Goal: Task Accomplishment & Management: Use online tool/utility

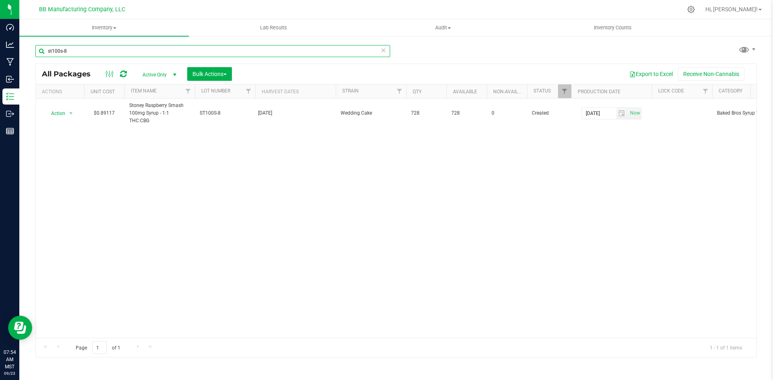
click at [77, 47] on input "st100s-8" at bounding box center [212, 51] width 355 height 12
click at [104, 47] on input "st100s-8" at bounding box center [212, 51] width 355 height 12
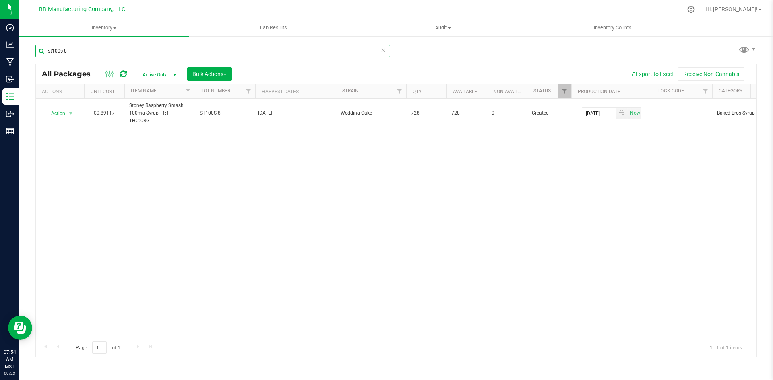
click at [104, 47] on input "st100s-8" at bounding box center [212, 51] width 355 height 12
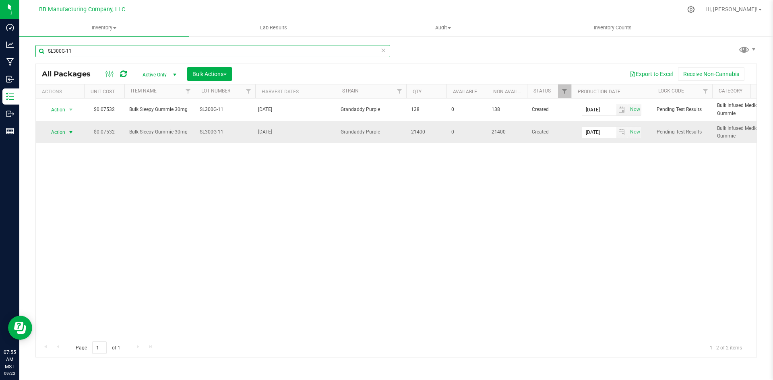
type input "SL300G-11"
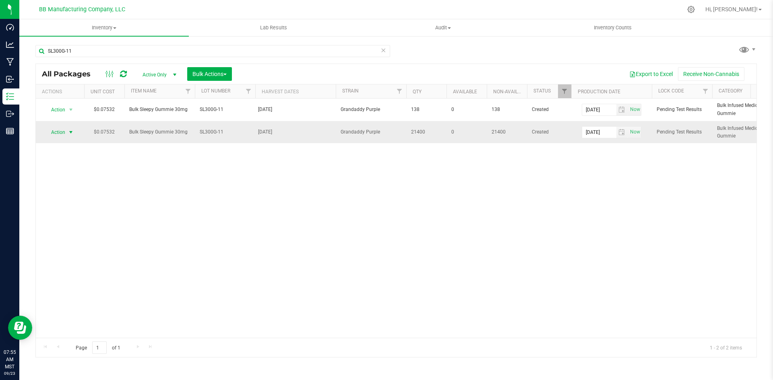
click at [67, 133] on span "select" at bounding box center [71, 132] width 10 height 11
click at [75, 206] on li "Print package label" at bounding box center [69, 211] width 51 height 22
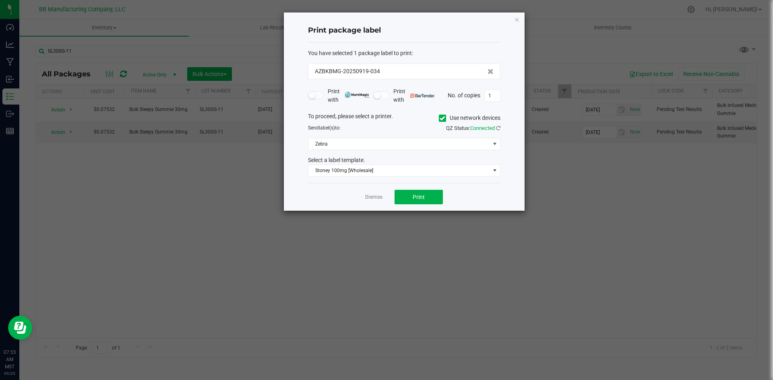
click at [444, 121] on span at bounding box center [442, 118] width 7 height 7
click at [0, 0] on input "Use network devices" at bounding box center [0, 0] width 0 height 0
click at [490, 142] on span at bounding box center [494, 143] width 10 height 11
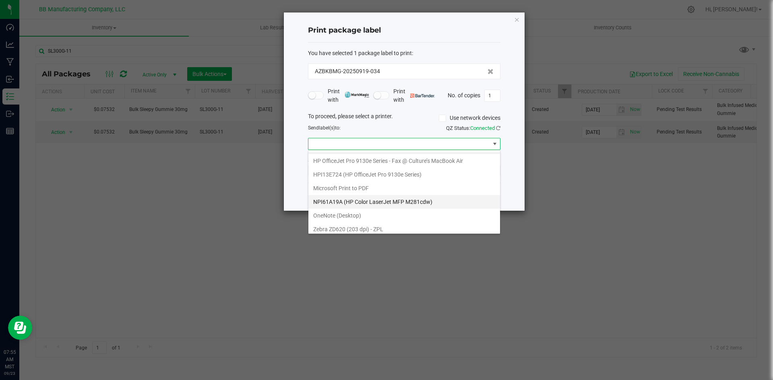
scroll to position [15, 0]
click at [383, 228] on ZPL "Zebra ZD620 (203 dpi) - ZPL" at bounding box center [404, 226] width 192 height 14
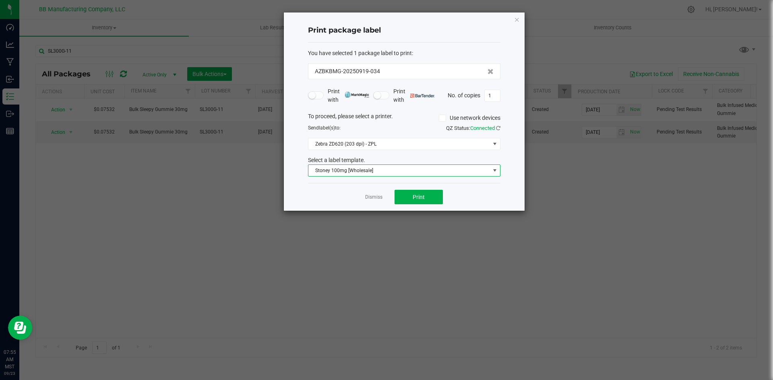
click at [384, 171] on span "Stoney 100mg [Wholesale]" at bounding box center [399, 170] width 182 height 11
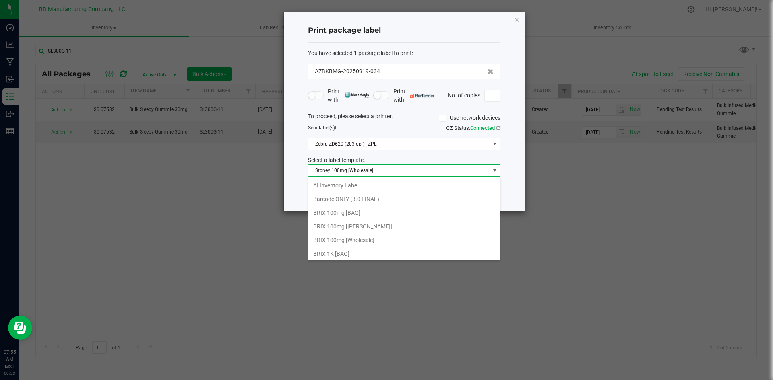
scroll to position [12, 192]
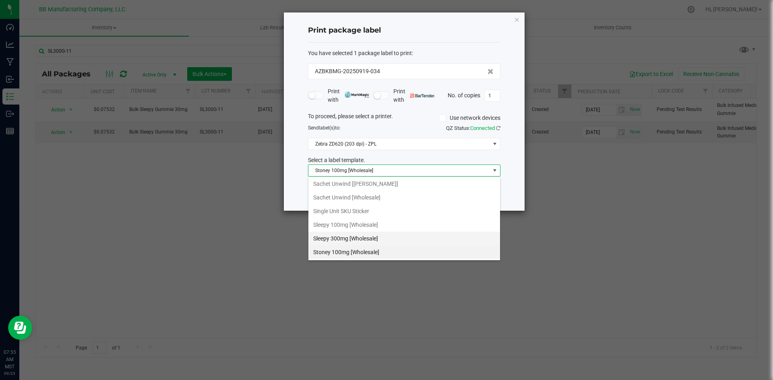
click at [328, 235] on li "Sleepy 300mg [Wholesale]" at bounding box center [404, 239] width 192 height 14
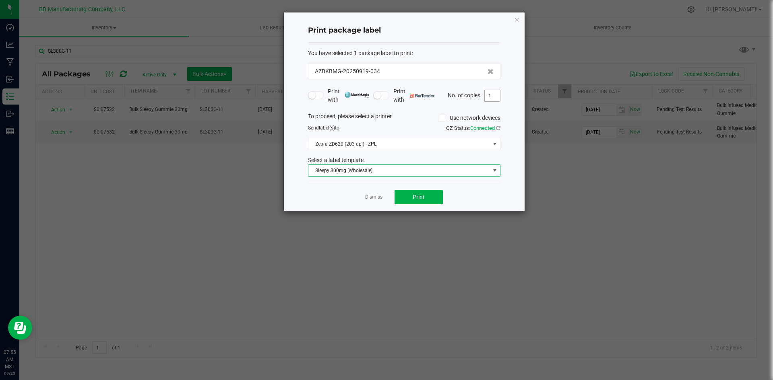
click at [493, 96] on input "1" at bounding box center [492, 95] width 15 height 11
click at [412, 198] on button "Print" at bounding box center [418, 197] width 48 height 14
click at [113, 212] on ngb-modal-window "Print package label You have selected 1 package label to print : AZBKBMG-202509…" at bounding box center [389, 190] width 779 height 380
click at [117, 211] on ngb-modal-window "Print package label You have selected 1 package label to print : AZBKBMG-202509…" at bounding box center [389, 190] width 779 height 380
click at [498, 96] on input "12" at bounding box center [492, 95] width 15 height 11
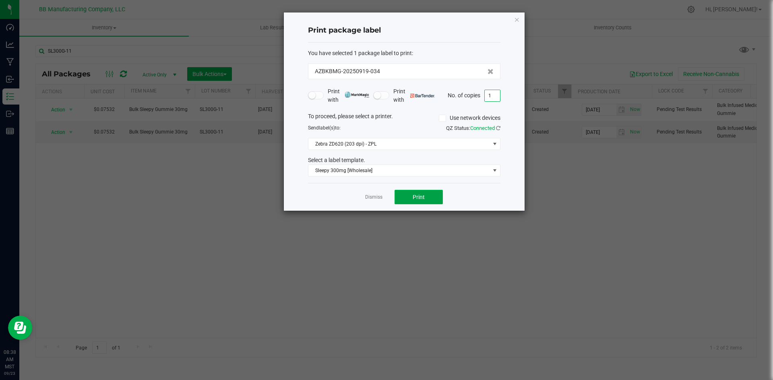
click at [421, 200] on span "Print" at bounding box center [419, 197] width 12 height 6
click at [494, 147] on span at bounding box center [494, 144] width 6 height 6
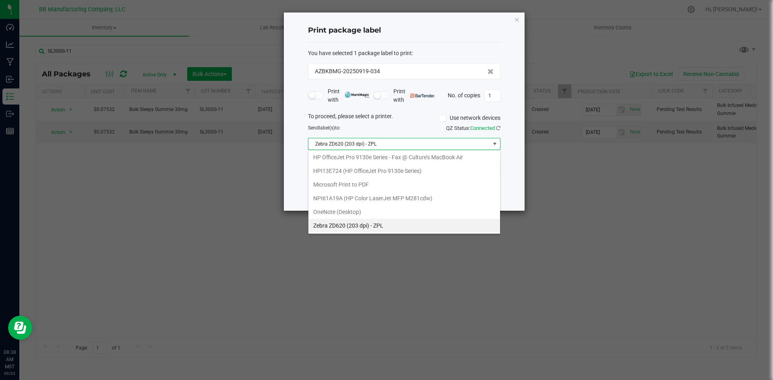
click at [555, 223] on ngb-modal-window "Print package label You have selected 1 package label to print : AZBKBMG-202509…" at bounding box center [389, 190] width 779 height 380
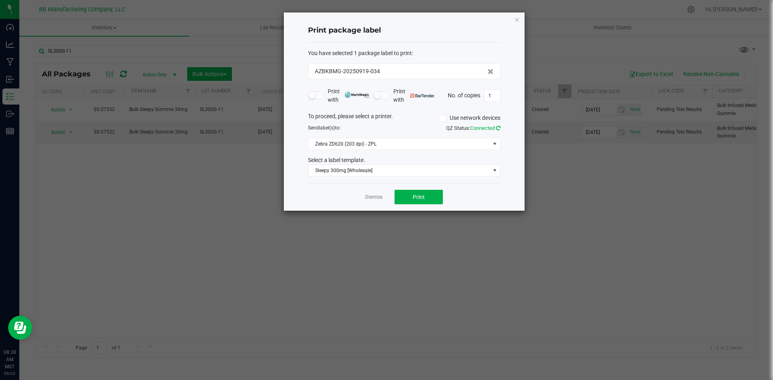
click at [498, 129] on icon at bounding box center [498, 128] width 4 height 5
click at [492, 146] on span at bounding box center [494, 144] width 6 height 6
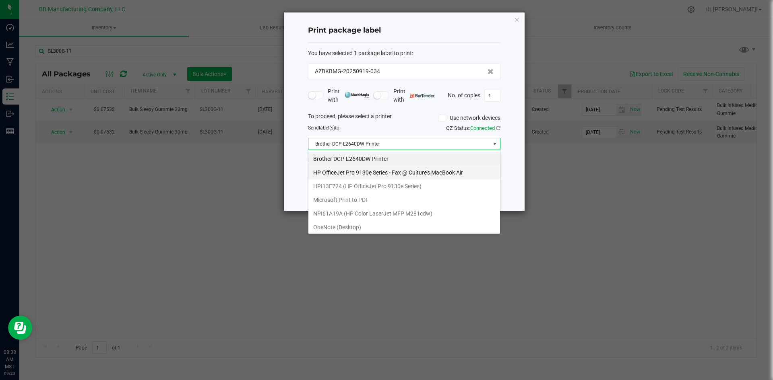
scroll to position [15, 0]
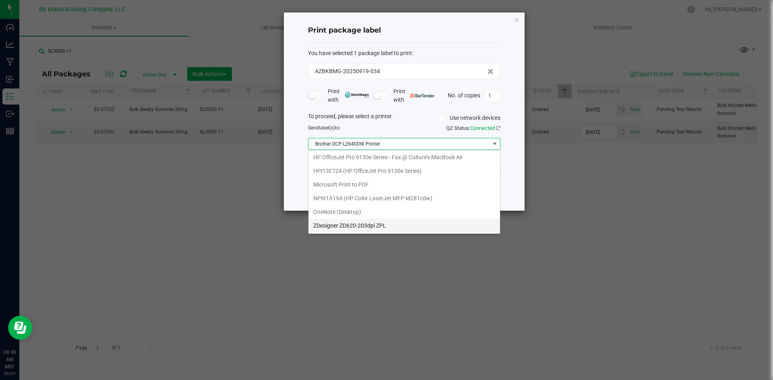
click at [375, 222] on ZPL "ZDesigner ZD620-203dpi ZPL" at bounding box center [404, 226] width 192 height 14
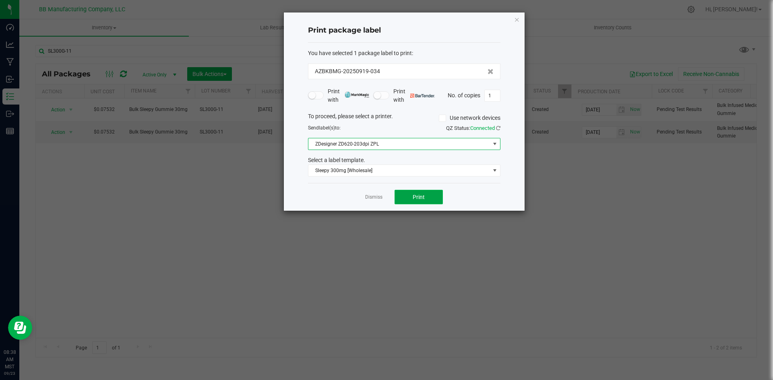
click at [433, 191] on button "Print" at bounding box center [418, 197] width 48 height 14
click at [417, 197] on span "Print" at bounding box center [419, 197] width 12 height 6
click at [436, 197] on button "Print" at bounding box center [418, 197] width 48 height 14
click at [413, 198] on span "Print" at bounding box center [419, 197] width 12 height 6
click at [494, 171] on span at bounding box center [494, 170] width 6 height 6
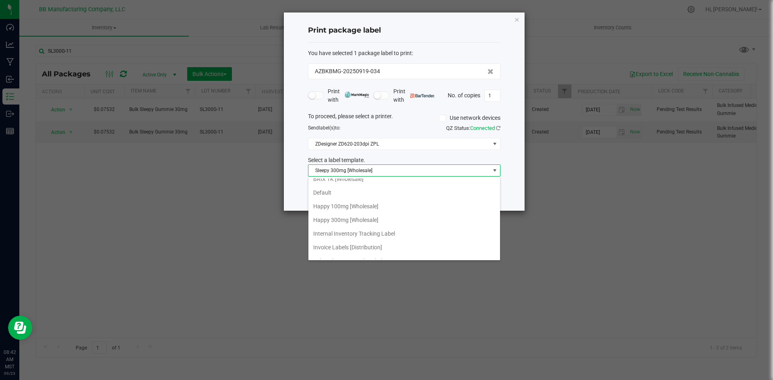
scroll to position [121, 0]
click at [378, 218] on li "Internal Inventory Tracking Label" at bounding box center [404, 215] width 192 height 14
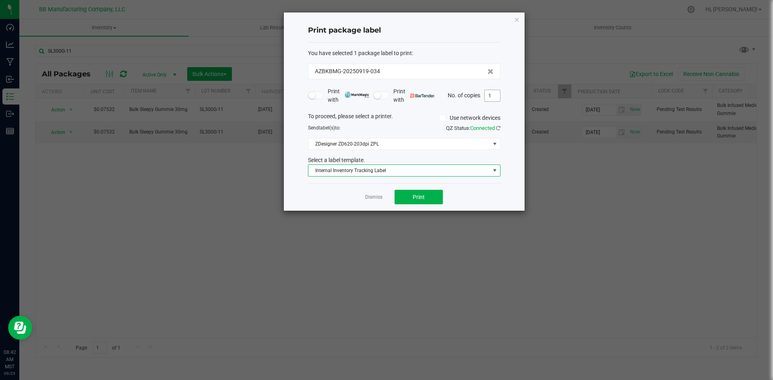
click at [494, 100] on input "1" at bounding box center [492, 95] width 15 height 11
click at [420, 198] on span "Print" at bounding box center [419, 197] width 12 height 6
click at [491, 99] on input "12" at bounding box center [492, 95] width 15 height 11
type input "1"
click at [421, 199] on span "Print" at bounding box center [419, 197] width 12 height 6
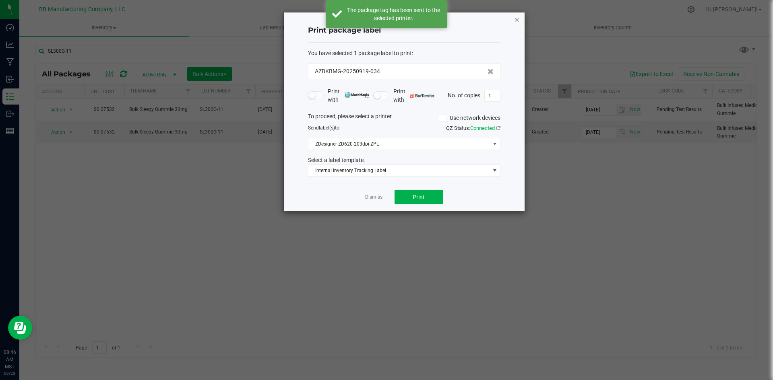
click at [518, 14] on icon "button" at bounding box center [517, 19] width 6 height 10
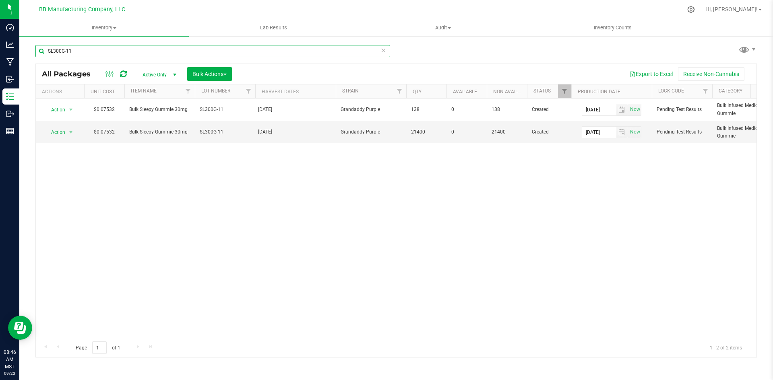
click at [214, 53] on input "SL300G-11" at bounding box center [212, 51] width 355 height 12
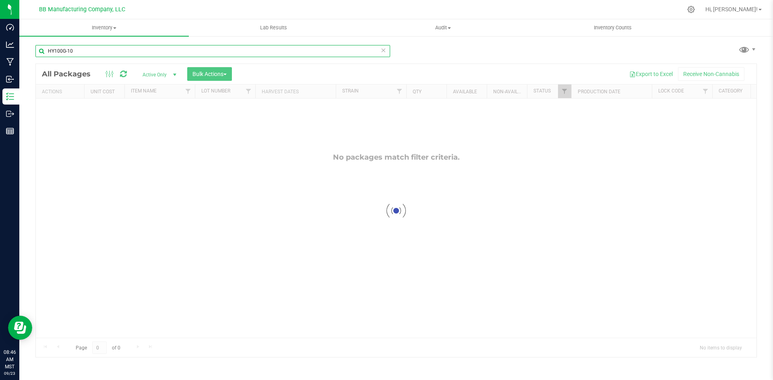
click at [59, 52] on input "HY100G-10" at bounding box center [212, 51] width 355 height 12
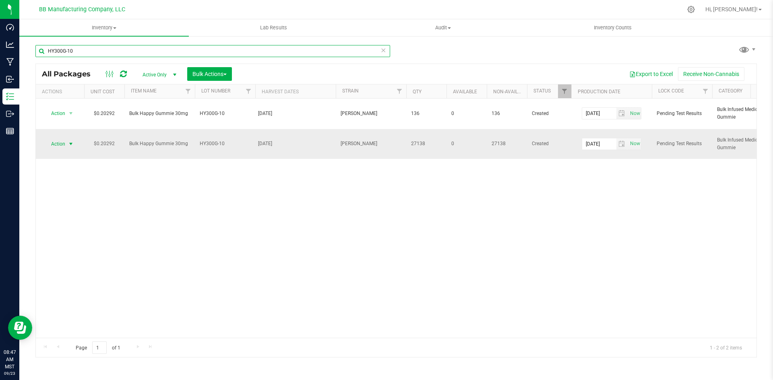
type input "HY300G-10"
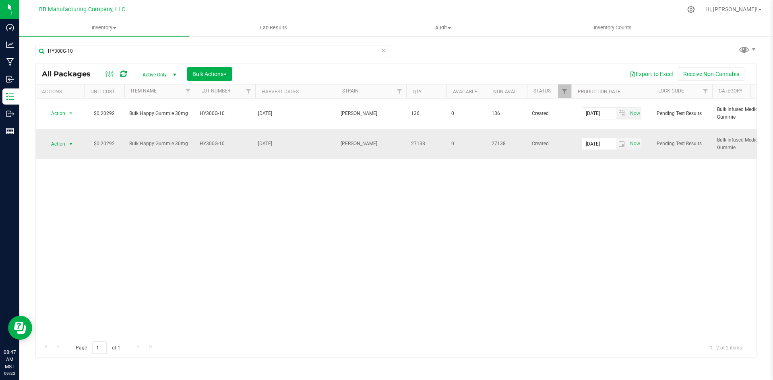
click at [68, 144] on span "select" at bounding box center [71, 144] width 6 height 6
click at [69, 219] on li "Print package label" at bounding box center [69, 222] width 51 height 22
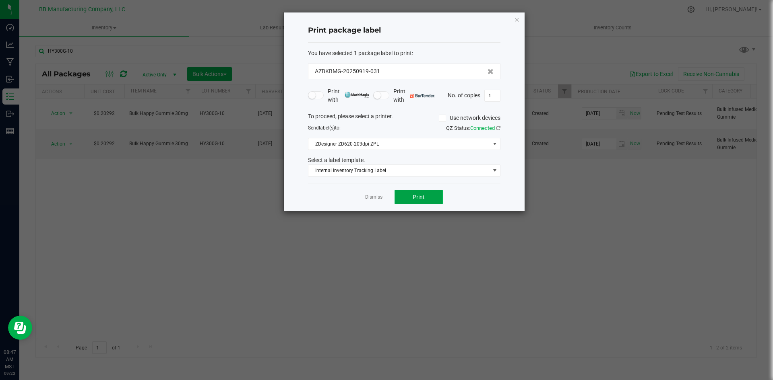
click at [427, 193] on button "Print" at bounding box center [418, 197] width 48 height 14
click at [497, 99] on input "1" at bounding box center [492, 95] width 15 height 11
click at [418, 199] on span "Print" at bounding box center [419, 197] width 12 height 6
click at [498, 98] on input "13" at bounding box center [492, 95] width 15 height 11
type input "6"
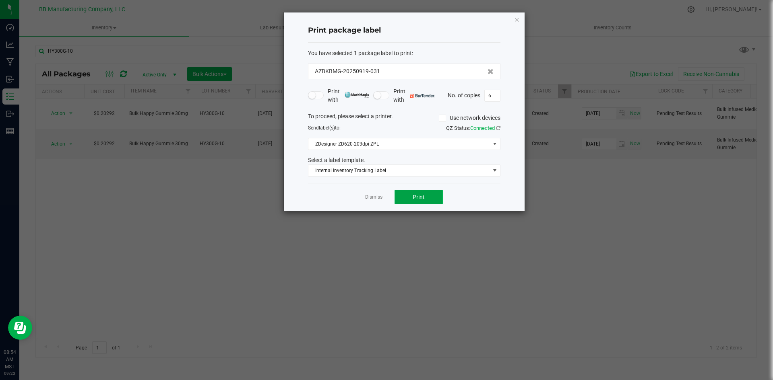
click at [426, 203] on button "Print" at bounding box center [418, 197] width 48 height 14
